Goal: Information Seeking & Learning: Learn about a topic

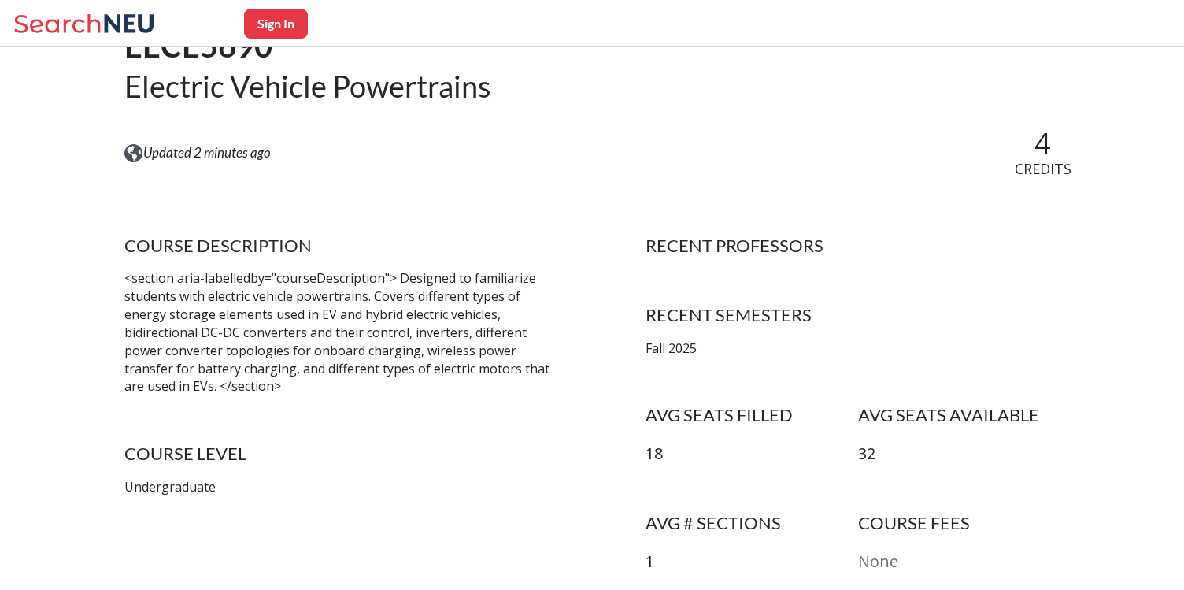
scroll to position [147, 0]
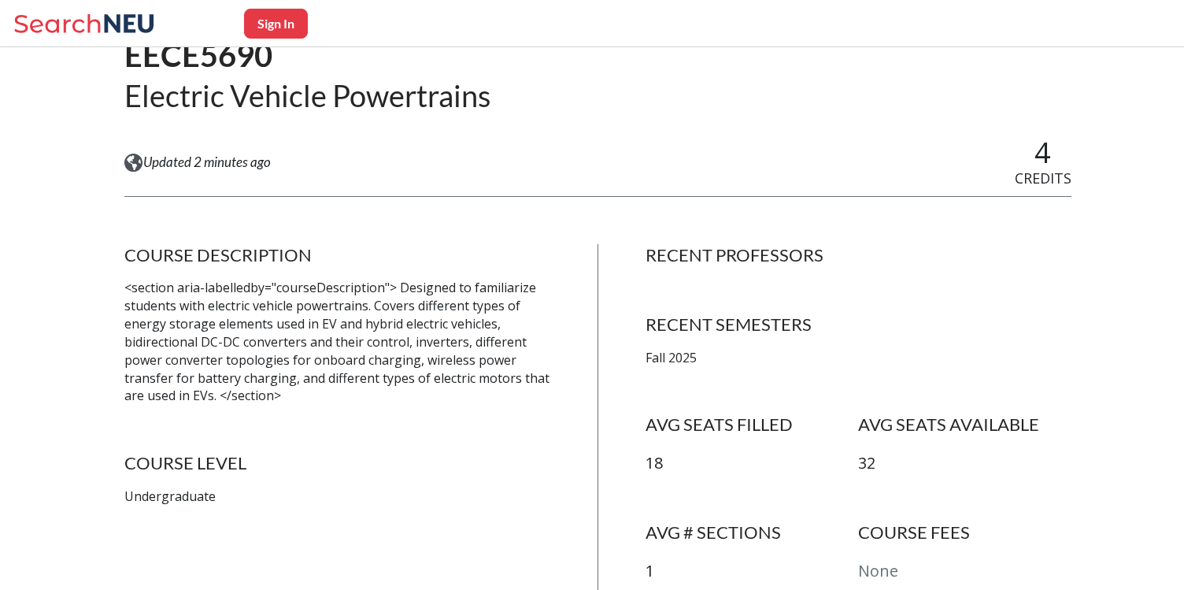
click at [216, 97] on h2 "Electric Vehicle Powertrains" at bounding box center [307, 95] width 366 height 39
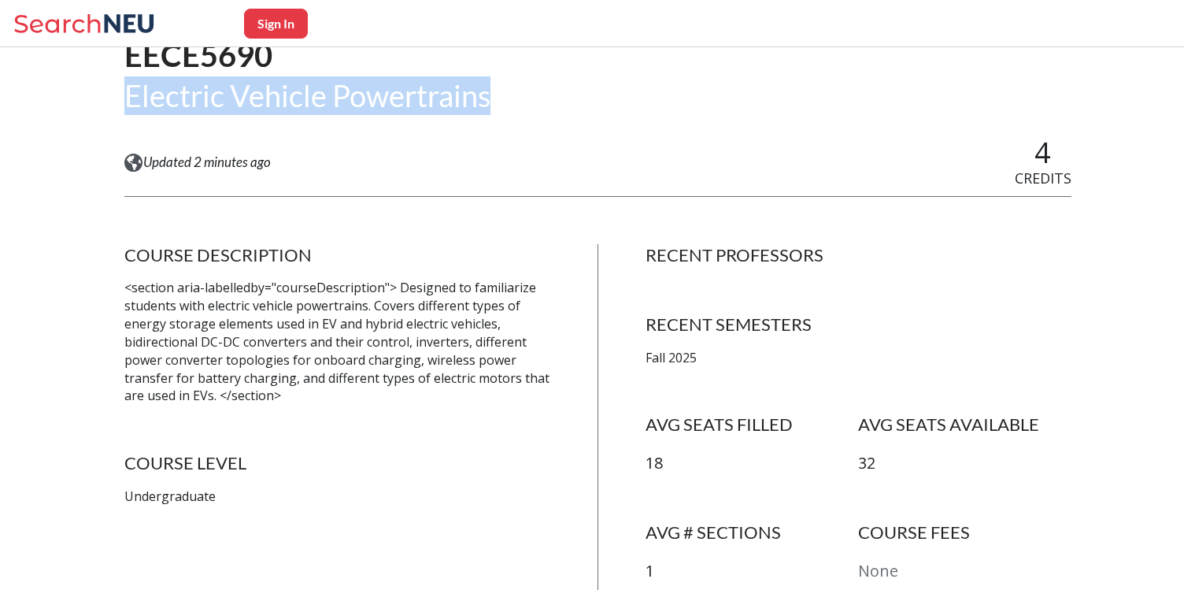
drag, startPoint x: 216, startPoint y: 97, endPoint x: 451, endPoint y: 97, distance: 234.6
click at [451, 97] on h2 "Electric Vehicle Powertrains" at bounding box center [307, 95] width 366 height 39
copy h2 "Electric Vehicle Powertrains"
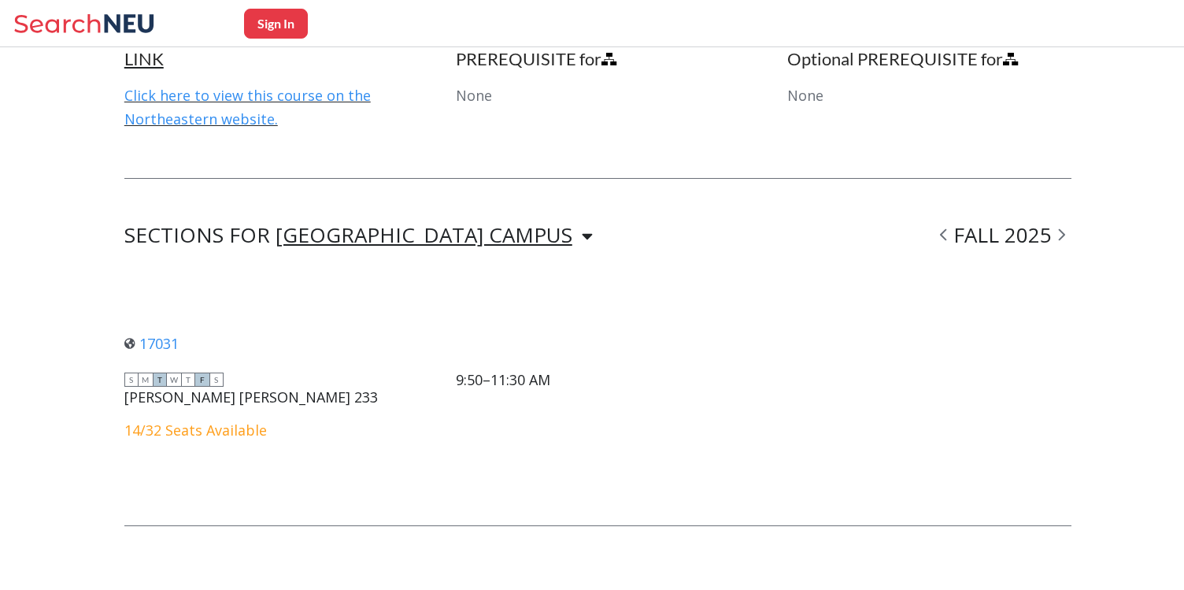
scroll to position [1063, 0]
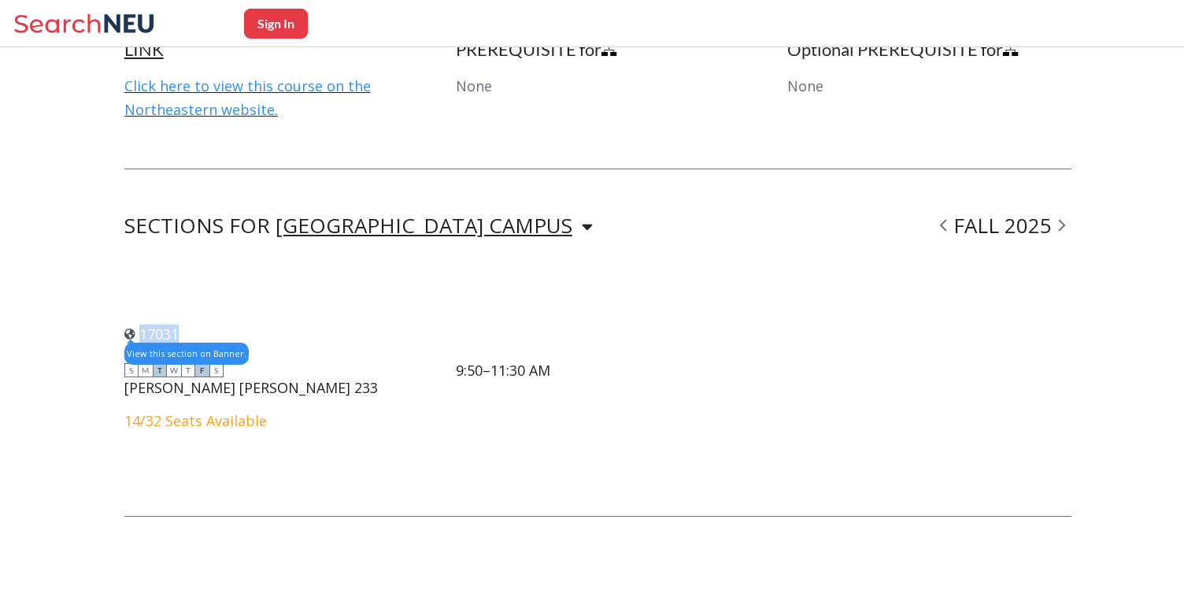
drag, startPoint x: 197, startPoint y: 333, endPoint x: 140, endPoint y: 332, distance: 56.7
click at [140, 332] on div "17031 View this section on Banner." at bounding box center [337, 333] width 426 height 17
copy link "17031"
click at [355, 283] on div "17031 View this section on Banner. S M T W T F S 9:50–11:30 AM [PERSON_NAME][GE…" at bounding box center [597, 376] width 947 height 186
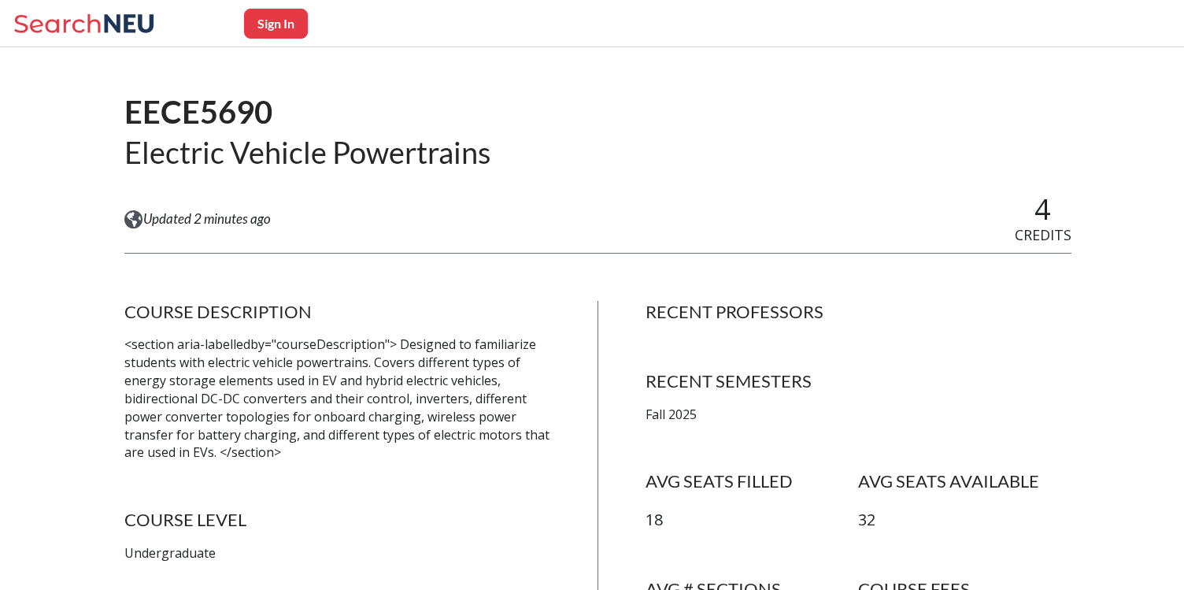
scroll to position [117, 0]
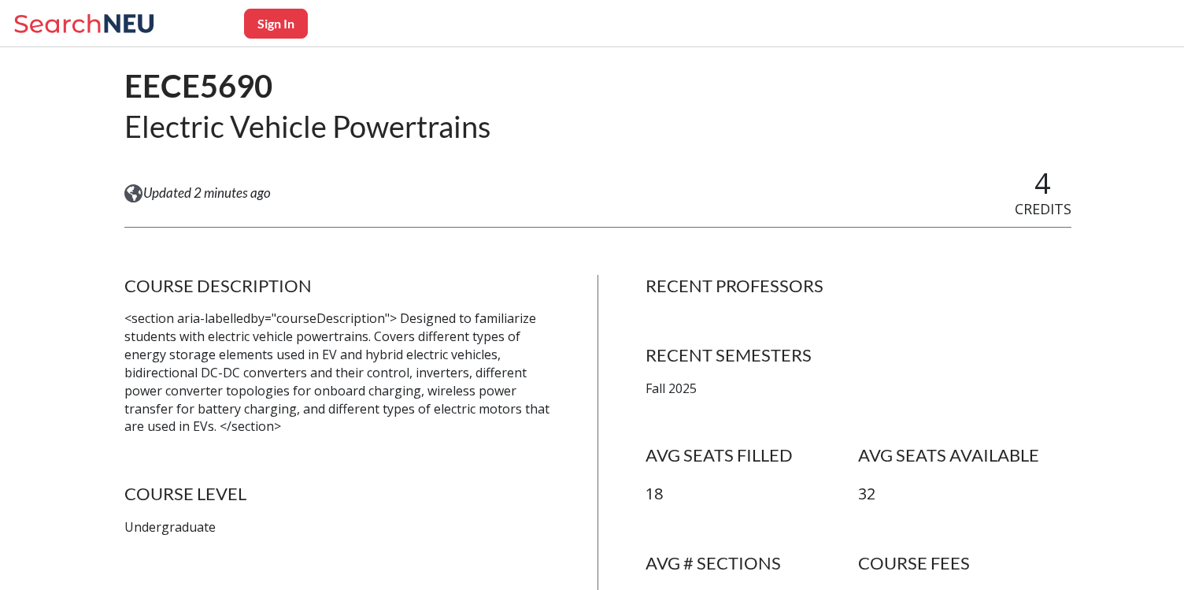
click at [426, 327] on p "<section aria-labelledby="courseDescription"> Designed to familiarize students …" at bounding box center [337, 372] width 426 height 126
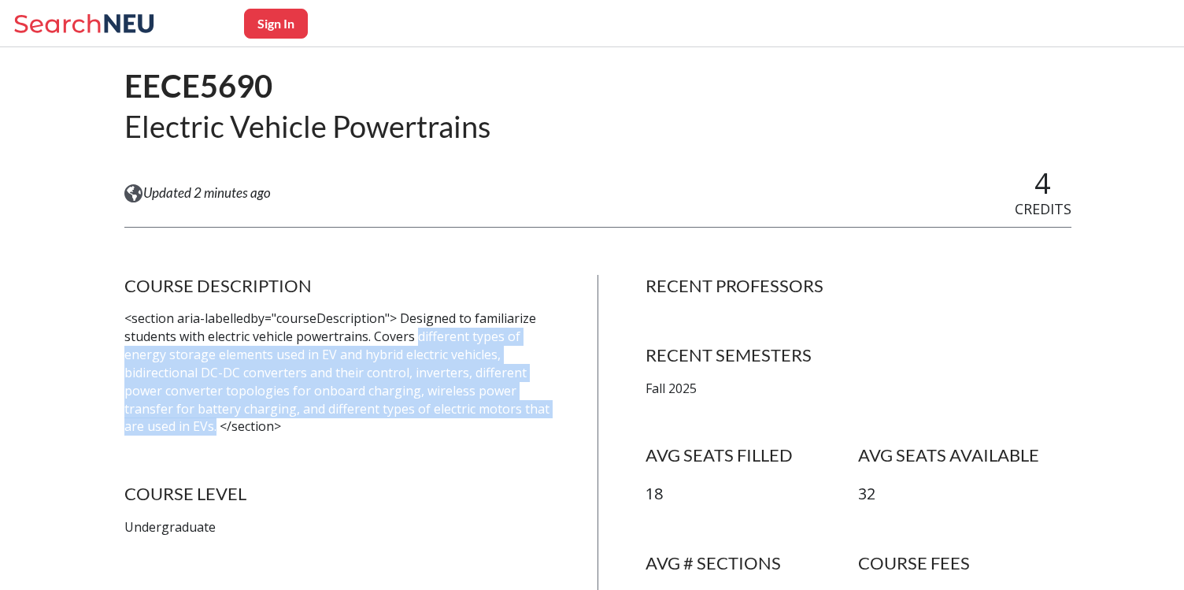
drag, startPoint x: 426, startPoint y: 327, endPoint x: 214, endPoint y: 428, distance: 234.8
click at [214, 428] on p "<section aria-labelledby="courseDescription"> Designed to familiarize students …" at bounding box center [337, 372] width 426 height 126
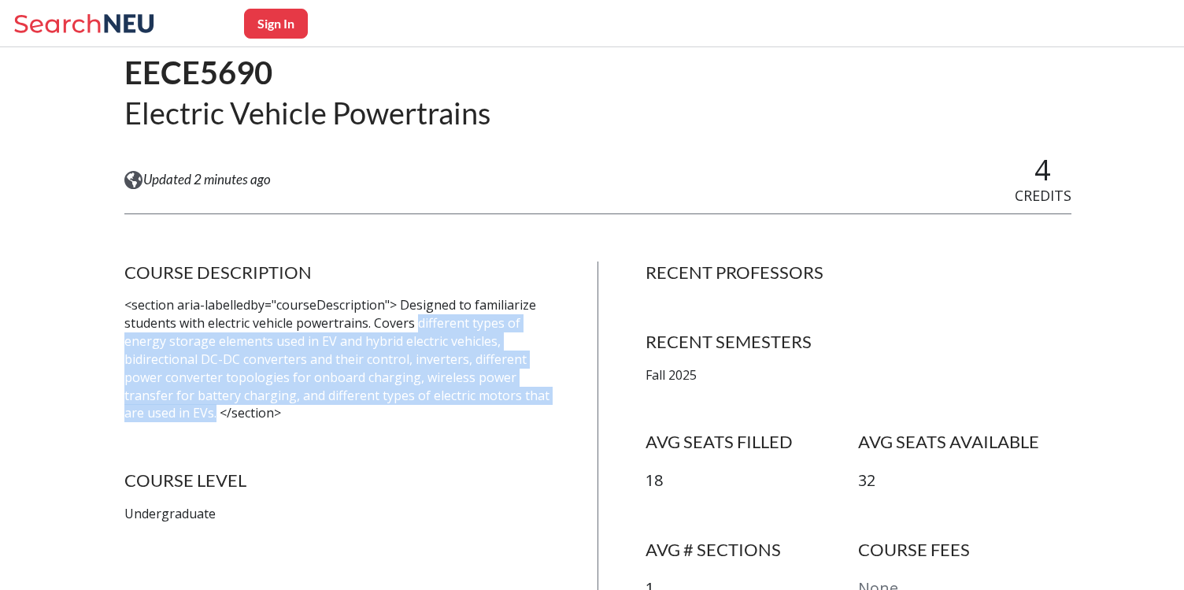
scroll to position [0, 0]
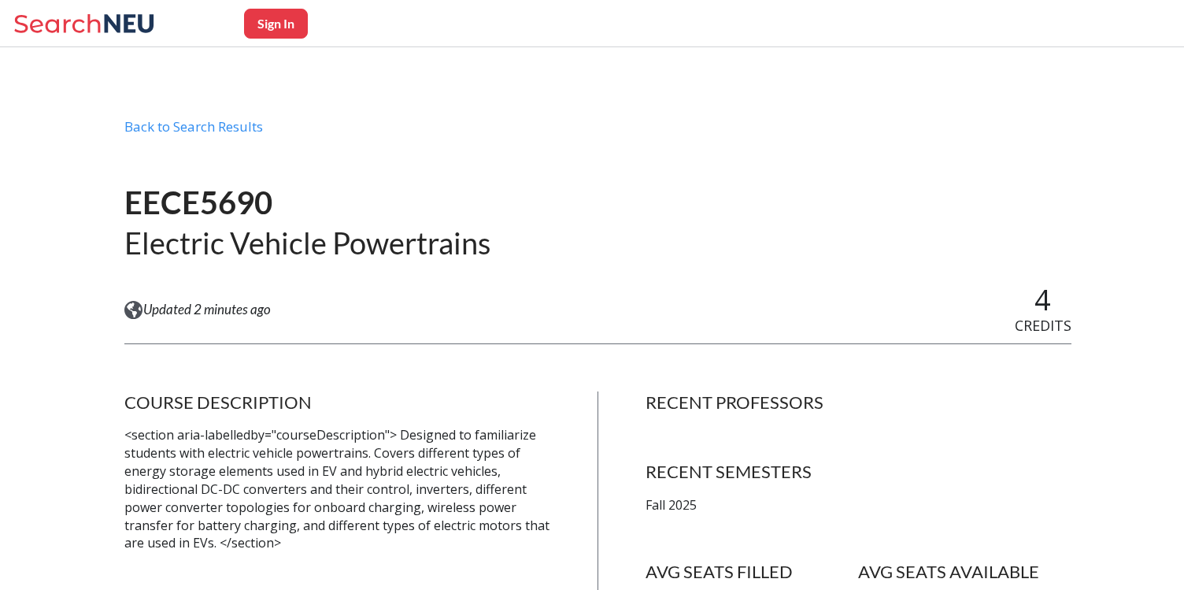
click at [388, 546] on p "<section aria-labelledby="courseDescription"> Designed to familiarize students …" at bounding box center [337, 489] width 426 height 126
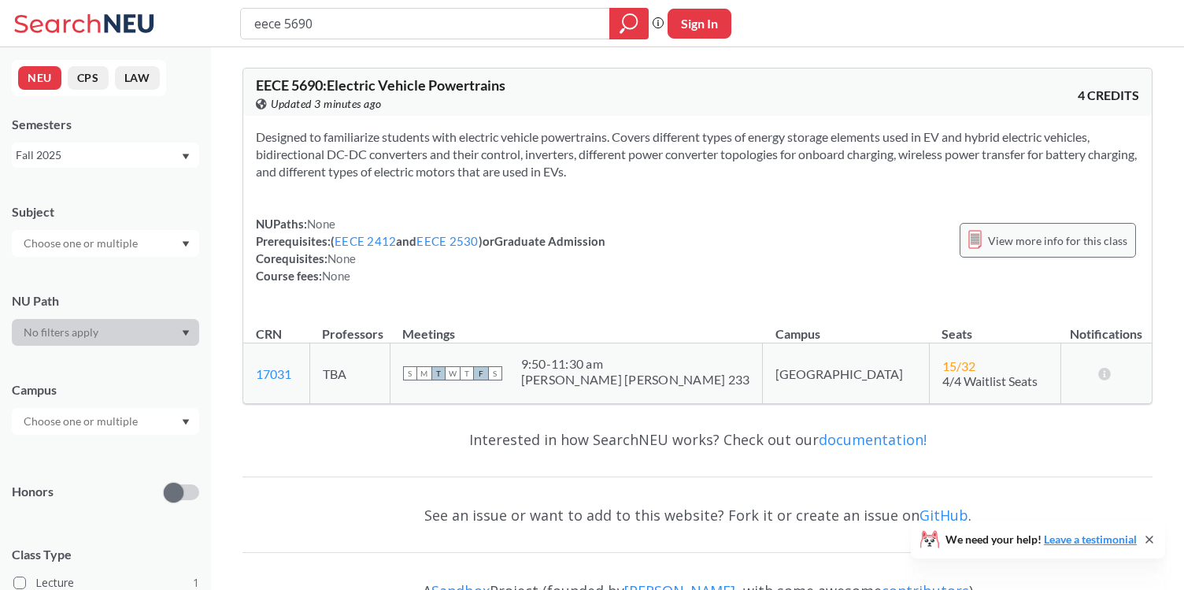
click at [1044, 240] on span "View more info for this class" at bounding box center [1057, 241] width 139 height 20
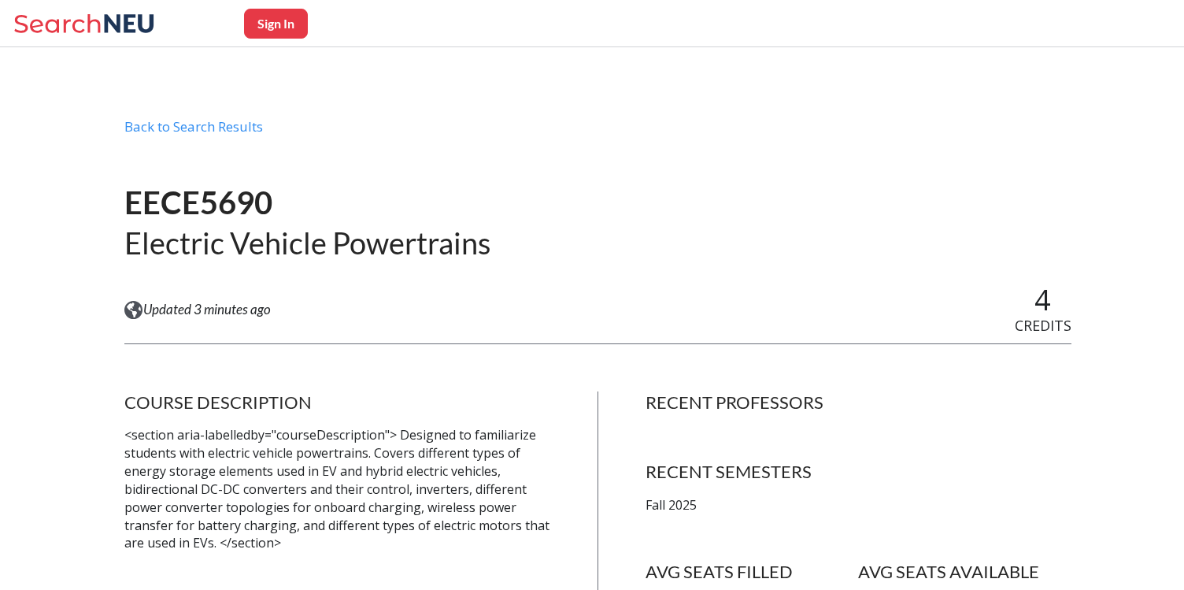
scroll to position [64, 0]
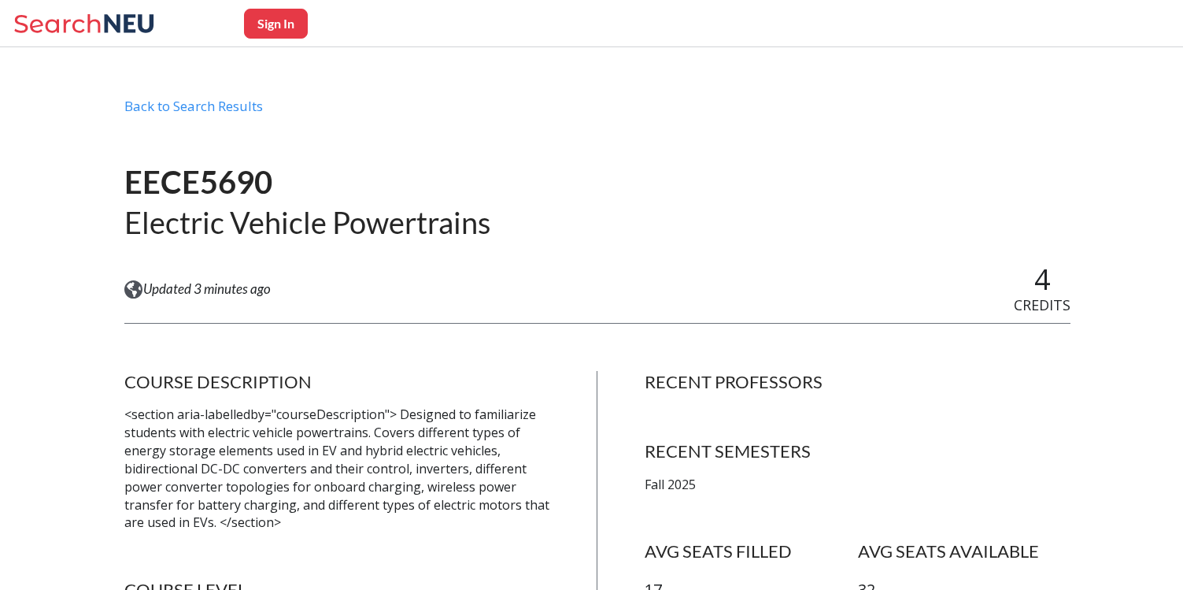
click at [171, 187] on h1 "EECE5690" at bounding box center [307, 182] width 366 height 40
drag, startPoint x: 171, startPoint y: 187, endPoint x: 231, endPoint y: 187, distance: 60.6
click at [231, 187] on h1 "EECE5690" at bounding box center [307, 182] width 366 height 40
copy h1 "EECE5690"
